Goal: Task Accomplishment & Management: Complete application form

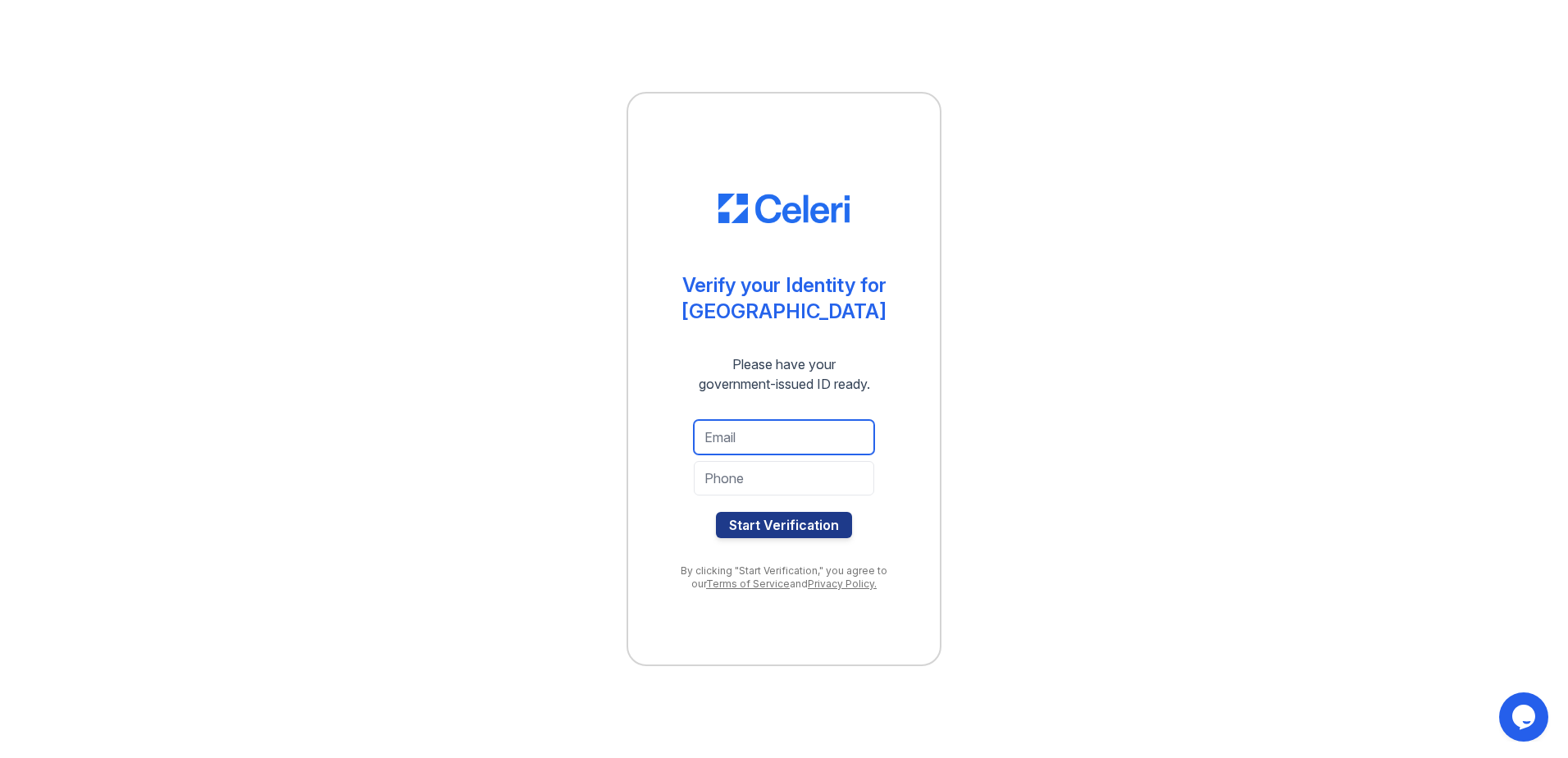
click at [732, 431] on input "email" at bounding box center [784, 437] width 180 height 34
type input "[EMAIL_ADDRESS][DOMAIN_NAME]"
type input "7087146091"
click at [787, 532] on button "Start Verification" at bounding box center [784, 525] width 136 height 27
